Goal: Browse casually

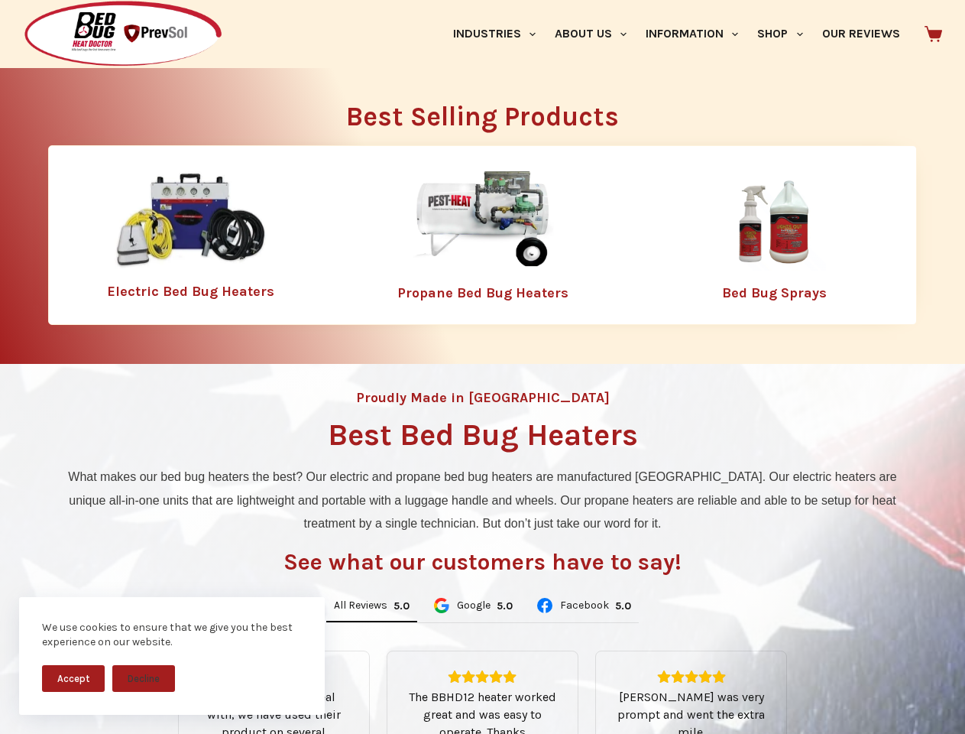
click at [482, 367] on div "Proudly Made in [GEOGRAPHIC_DATA] Best Bed Bug Heaters What makes our bed bug h…" at bounding box center [482, 651] width 965 height 575
click at [73, 678] on button "Accept" at bounding box center [73, 678] width 63 height 27
click at [144, 678] on button "Decline" at bounding box center [143, 678] width 63 height 27
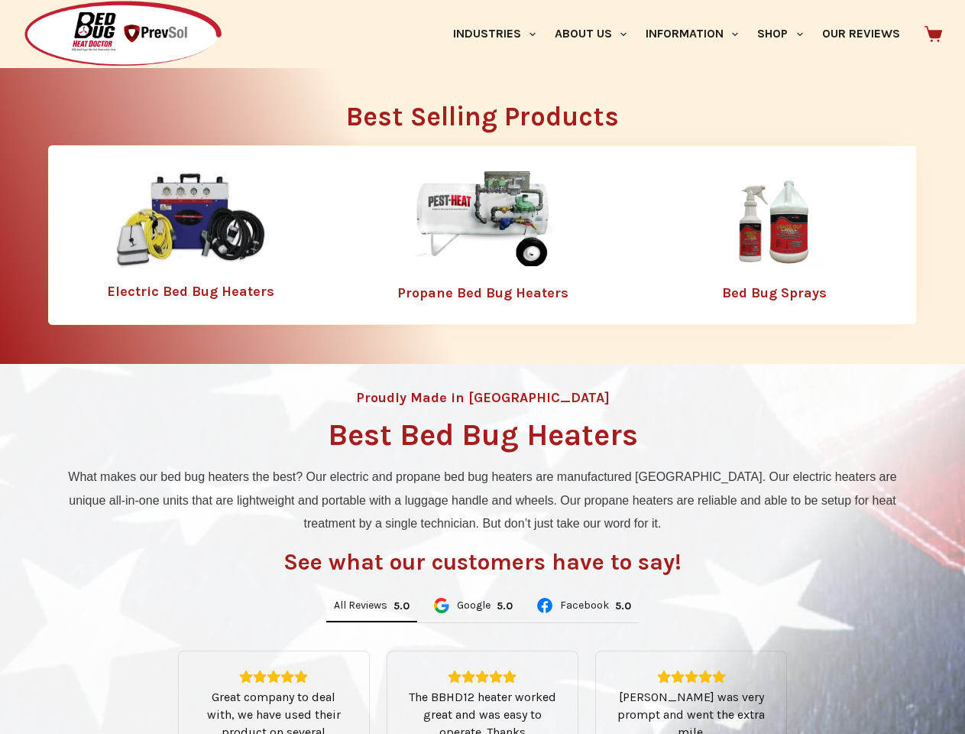
click at [500, 34] on link "Industries" at bounding box center [494, 34] width 102 height 68
click at [597, 34] on link "About Us" at bounding box center [590, 34] width 91 height 68
click at [699, 34] on link "Information" at bounding box center [693, 34] width 112 height 68
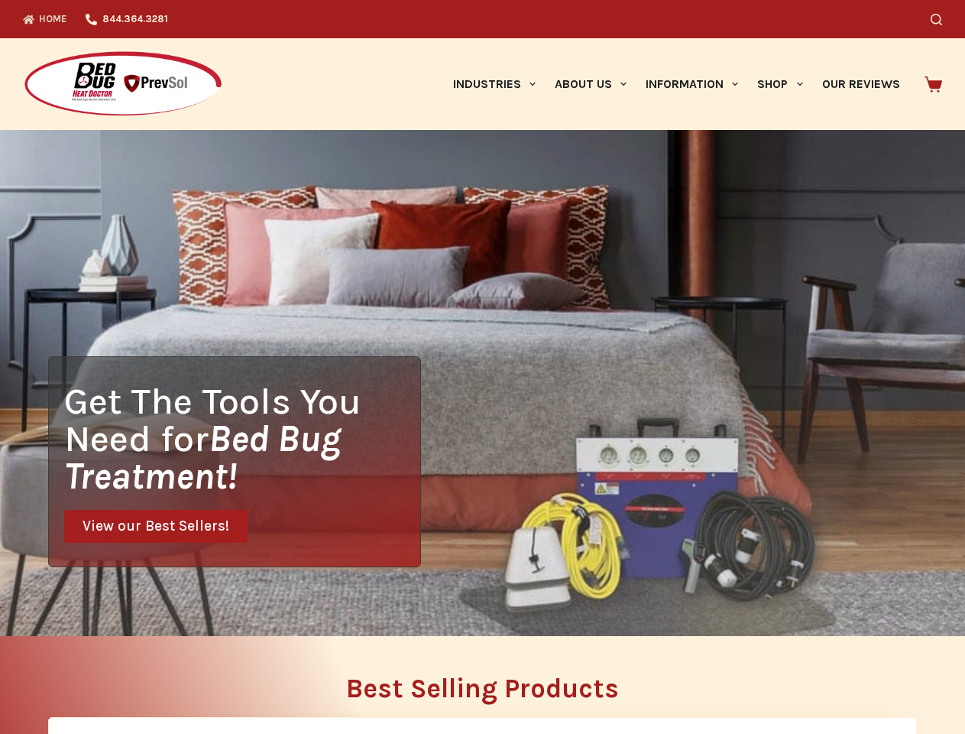
click at [372, 606] on div "Get The Tools You Need for Bed Bug Treatment! View our Best Sellers!" at bounding box center [482, 383] width 965 height 506
click at [472, 606] on div "Get The Tools You Need for Bed Bug Treatment! View our Best Sellers!" at bounding box center [482, 383] width 965 height 506
